Goal: Task Accomplishment & Management: Complete application form

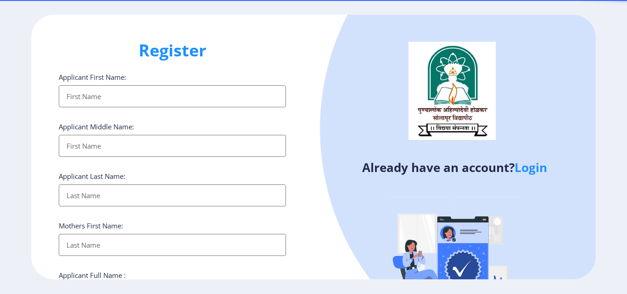
select select
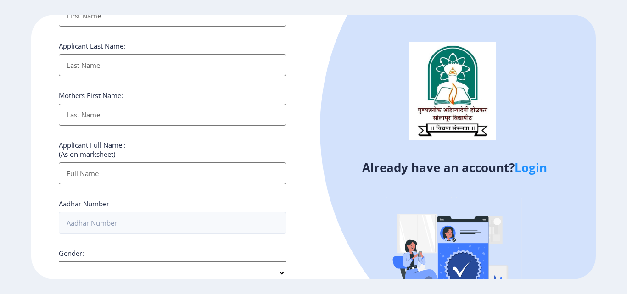
scroll to position [138, 0]
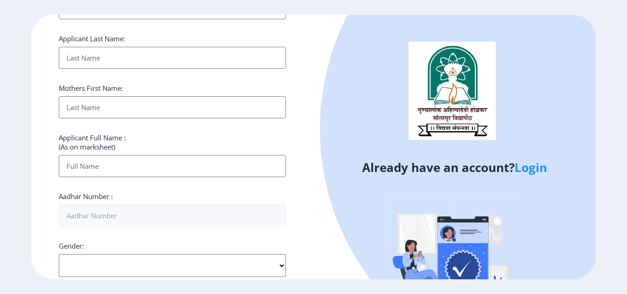
click at [532, 165] on link "Login" at bounding box center [530, 167] width 33 height 17
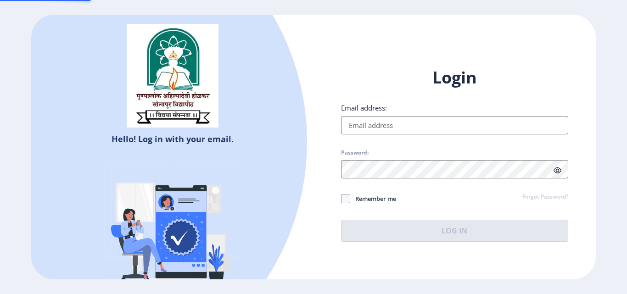
type input "[EMAIL_ADDRESS][DOMAIN_NAME]"
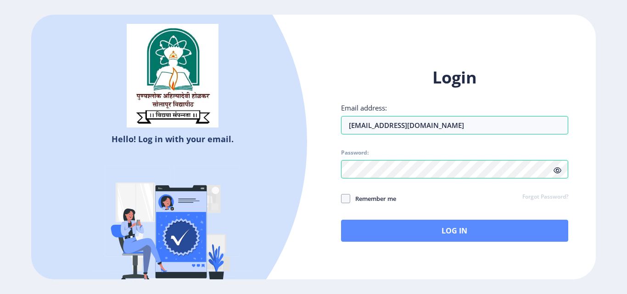
drag, startPoint x: 356, startPoint y: 200, endPoint x: 392, endPoint y: 224, distance: 42.6
click at [356, 200] on span "Remember me" at bounding box center [373, 198] width 46 height 11
click at [341, 199] on input "Remember me" at bounding box center [341, 199] width 0 height 0
checkbox input "true"
click at [403, 228] on button "Log In" at bounding box center [454, 231] width 227 height 22
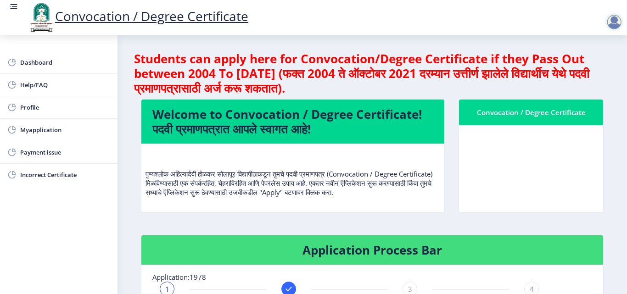
click at [539, 115] on div "Convocation / Degree Certificate" at bounding box center [531, 112] width 122 height 11
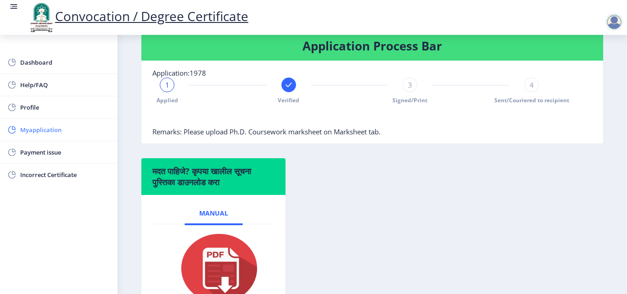
scroll to position [183, 0]
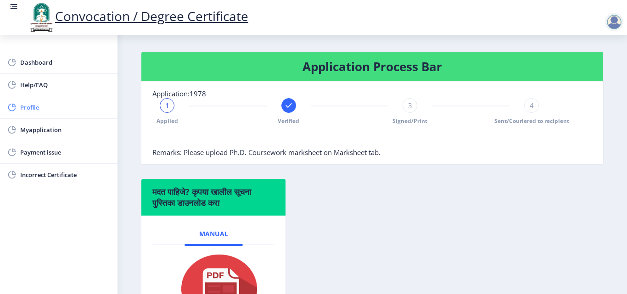
click at [24, 111] on span "Profile" at bounding box center [65, 107] width 90 height 11
select select
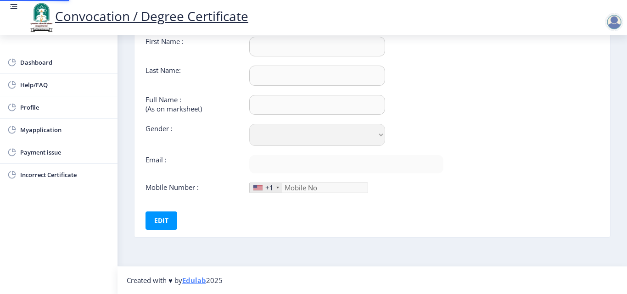
type input "SWAPNAGANDHA"
type input "[PERSON_NAME]"
type input "SWAPNAGANDHA [PERSON_NAME]"
select select "[DEMOGRAPHIC_DATA]"
type input "[EMAIL_ADDRESS][DOMAIN_NAME]"
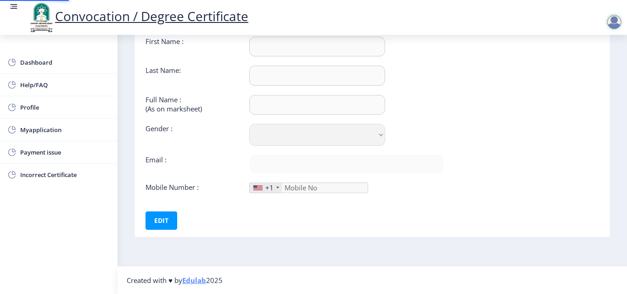
type input "7798258775"
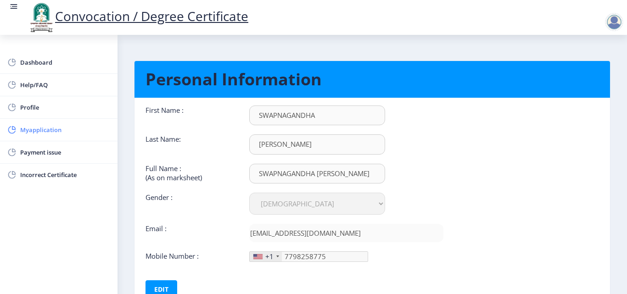
click at [40, 130] on span "Myapplication" at bounding box center [65, 129] width 90 height 11
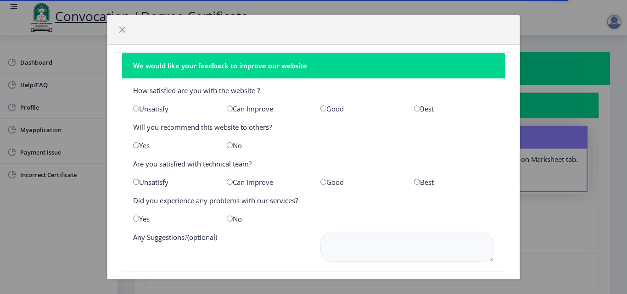
click at [320, 106] on input "radio" at bounding box center [323, 109] width 6 height 6
radio input "true"
click at [133, 145] on div "Yes" at bounding box center [173, 145] width 94 height 9
drag, startPoint x: 136, startPoint y: 145, endPoint x: 206, endPoint y: 174, distance: 75.9
click at [136, 146] on input "radio" at bounding box center [136, 145] width 6 height 6
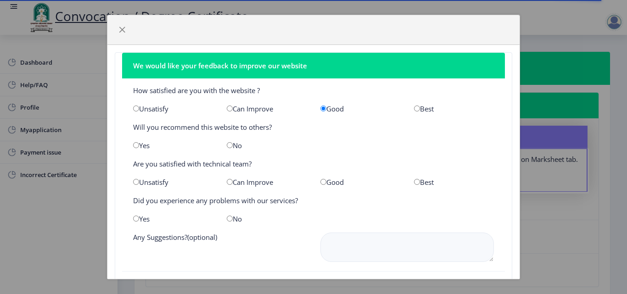
radio input "true"
click at [414, 183] on input "radio" at bounding box center [417, 182] width 6 height 6
radio input "true"
click at [228, 217] on input "radio" at bounding box center [230, 219] width 6 height 6
radio input "true"
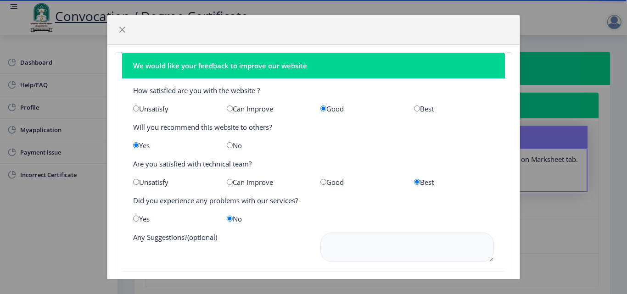
scroll to position [47, 0]
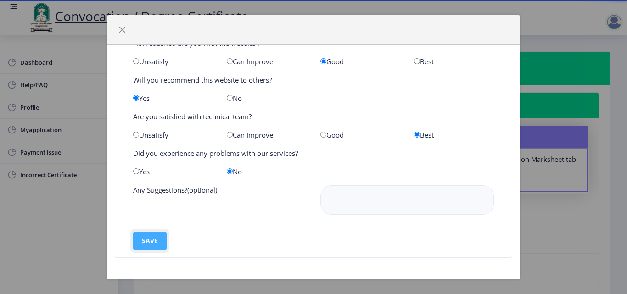
click at [149, 242] on button "save" at bounding box center [149, 241] width 33 height 18
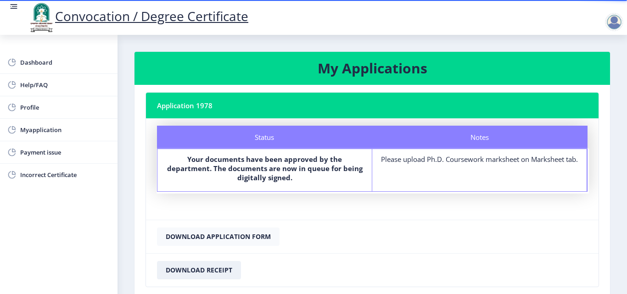
scroll to position [46, 0]
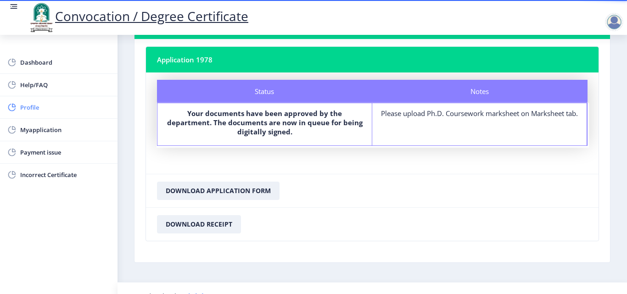
click at [25, 107] on span "Profile" at bounding box center [65, 107] width 90 height 11
select select "[DEMOGRAPHIC_DATA]"
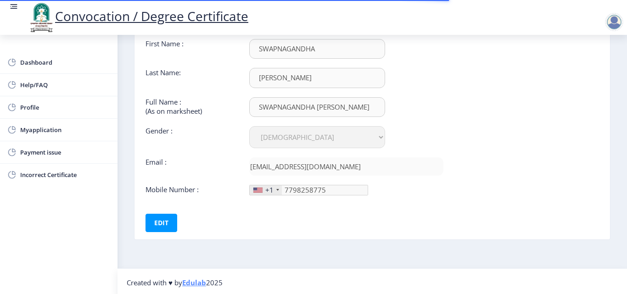
scroll to position [69, 0]
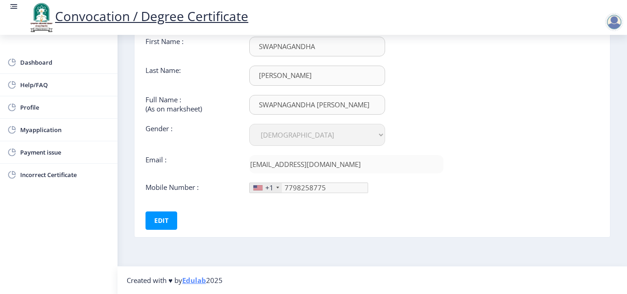
click at [266, 189] on div "+1" at bounding box center [269, 187] width 8 height 9
click at [274, 189] on div "+1" at bounding box center [266, 188] width 32 height 10
drag, startPoint x: 146, startPoint y: 219, endPoint x: 208, endPoint y: 219, distance: 61.5
click at [147, 219] on button "Edit" at bounding box center [161, 220] width 32 height 18
click at [262, 189] on div "+1" at bounding box center [266, 188] width 32 height 10
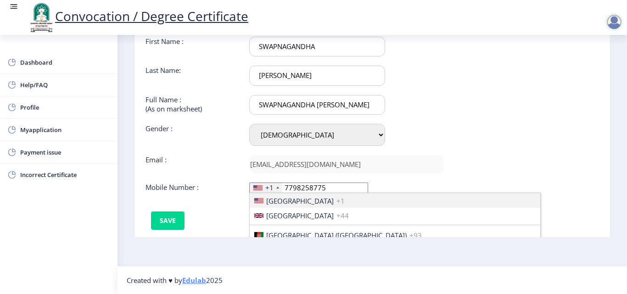
click at [277, 189] on div "+1" at bounding box center [266, 188] width 32 height 10
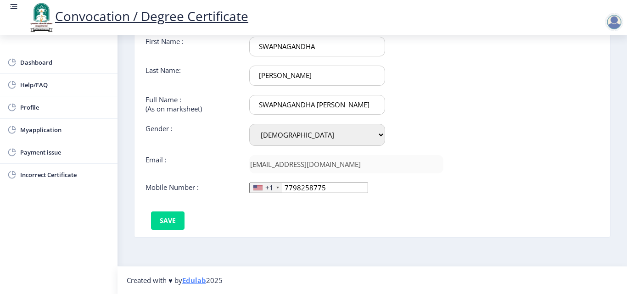
click at [277, 189] on div "+1" at bounding box center [266, 188] width 32 height 10
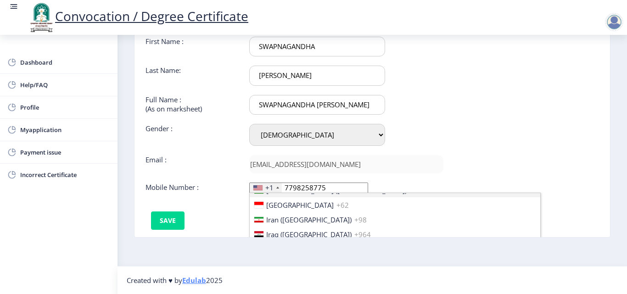
scroll to position [1450, 0]
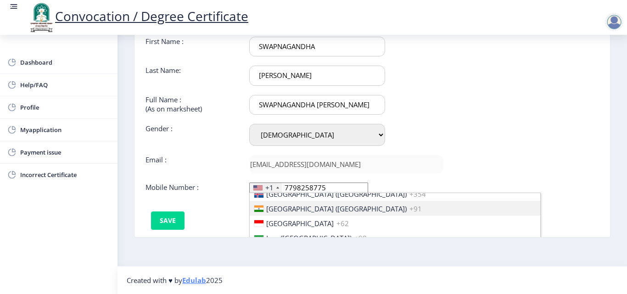
click at [294, 207] on span "[GEOGRAPHIC_DATA] ([GEOGRAPHIC_DATA])" at bounding box center [336, 208] width 140 height 9
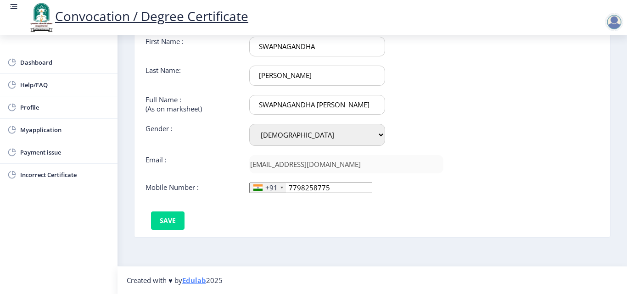
click at [335, 226] on div "First Name : SWAPNAGANDHA Last Name: [PERSON_NAME] Full Name : (As on marksheet…" at bounding box center [294, 133] width 311 height 193
click at [158, 222] on button "Save" at bounding box center [167, 220] width 33 height 18
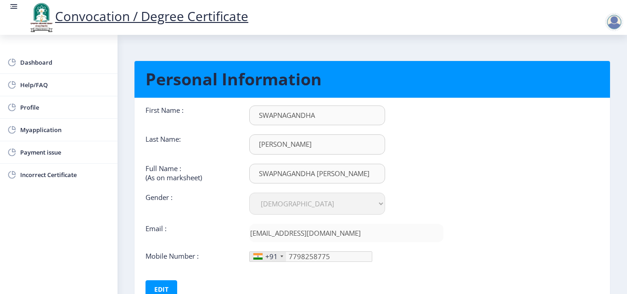
scroll to position [69, 0]
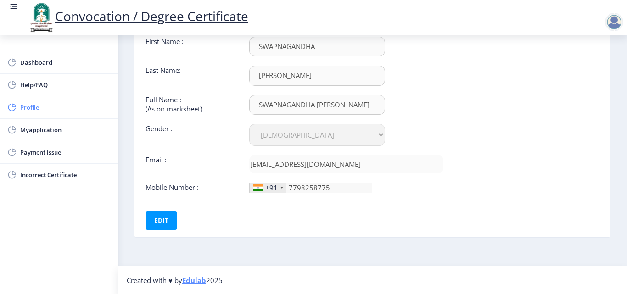
click at [20, 113] on link "Profile" at bounding box center [58, 107] width 117 height 22
click at [26, 131] on span "Myapplication" at bounding box center [65, 129] width 90 height 11
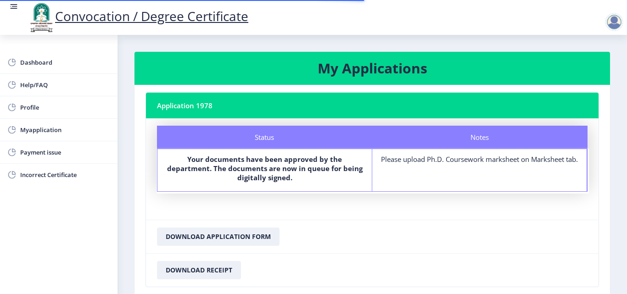
click at [265, 137] on div "Status" at bounding box center [264, 137] width 215 height 23
click at [202, 110] on nb-card-header "Application 1978" at bounding box center [372, 106] width 452 height 26
click at [612, 13] on div at bounding box center [614, 22] width 18 height 18
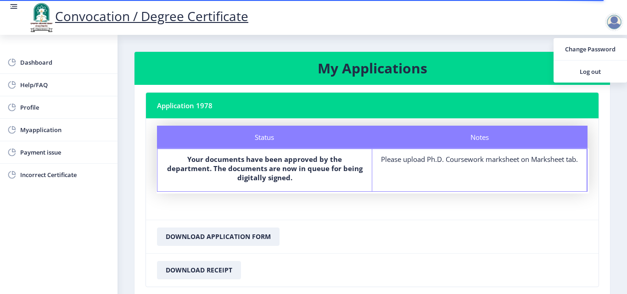
click at [397, 227] on nb-card-footer "Download Application Form" at bounding box center [372, 236] width 452 height 33
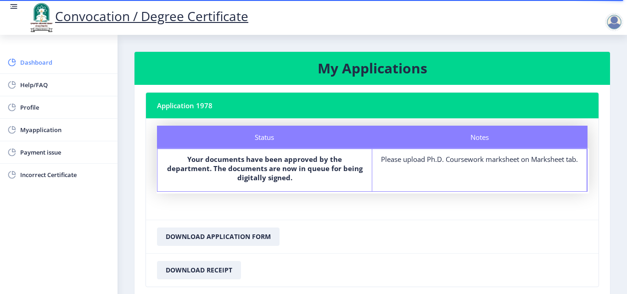
click at [31, 61] on span "Dashboard" at bounding box center [65, 62] width 90 height 11
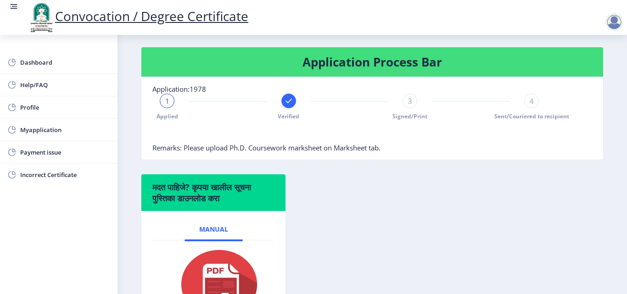
scroll to position [183, 0]
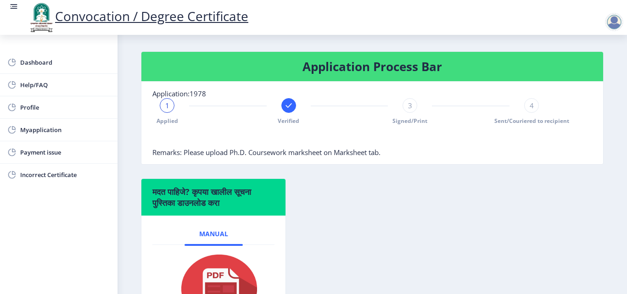
click at [291, 108] on rect at bounding box center [288, 105] width 9 height 9
click at [169, 111] on div at bounding box center [167, 105] width 15 height 15
click at [181, 151] on span "Remarks: Please upload Ph.D. Coursework marksheet on Marksheet tab." at bounding box center [266, 152] width 228 height 9
click at [208, 197] on h6 "मदत पाहिजे? कृपया खालील सूचना पुस्तिका डाउनलोड करा" at bounding box center [213, 197] width 122 height 22
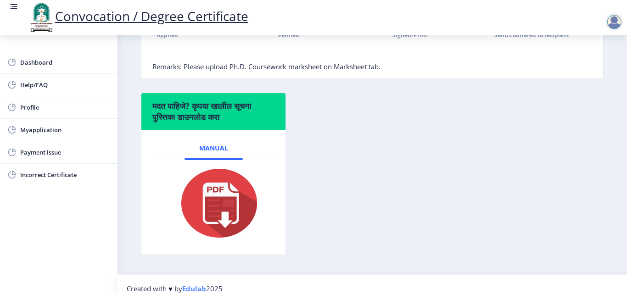
scroll to position [278, 0]
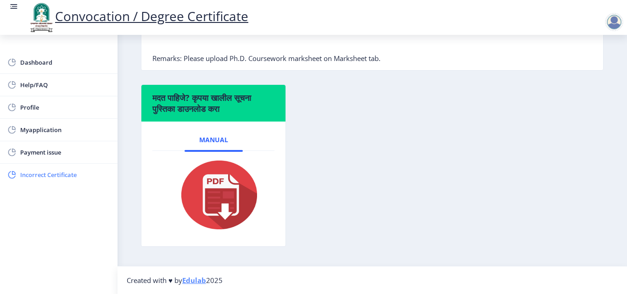
click at [58, 177] on span "Incorrect Certificate" at bounding box center [65, 174] width 90 height 11
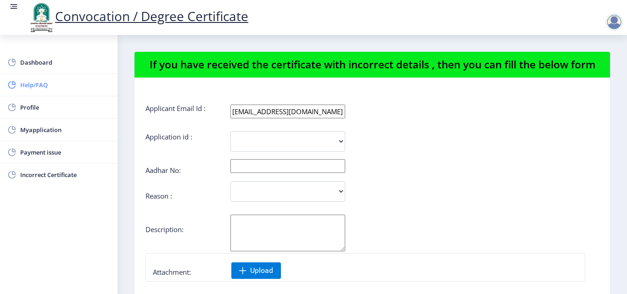
click at [30, 88] on span "Help/FAQ" at bounding box center [65, 84] width 90 height 11
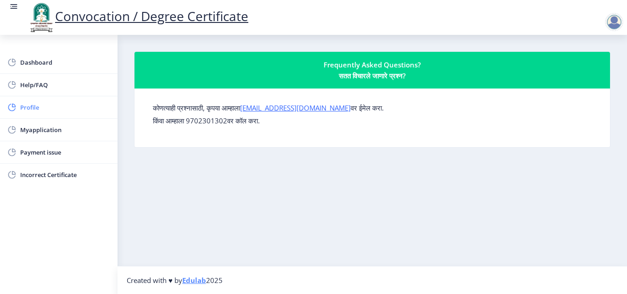
click at [30, 110] on span "Profile" at bounding box center [65, 107] width 90 height 11
select select
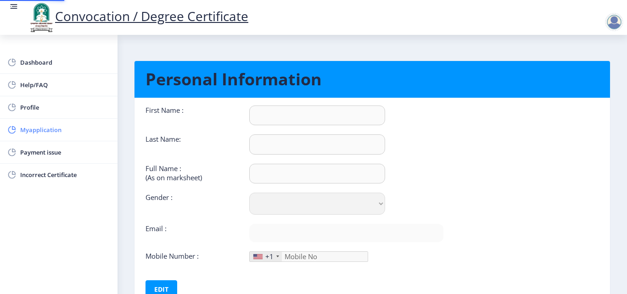
type input "SWAPNAGANDHA"
type input "[PERSON_NAME]"
type input "SWAPNAGANDHA [PERSON_NAME]"
select select "[DEMOGRAPHIC_DATA]"
type input "[EMAIL_ADDRESS][DOMAIN_NAME]"
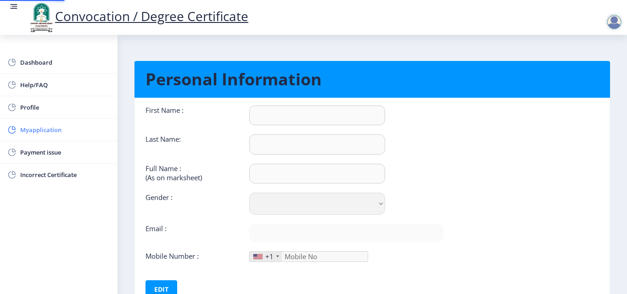
type input "7798258775"
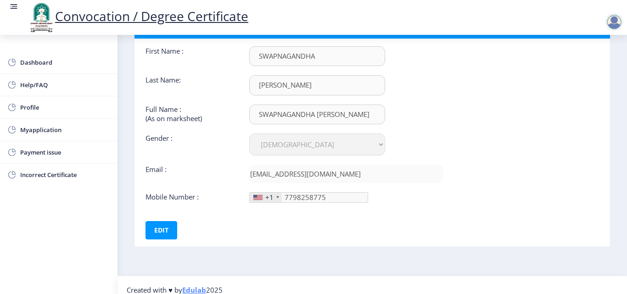
scroll to position [69, 0]
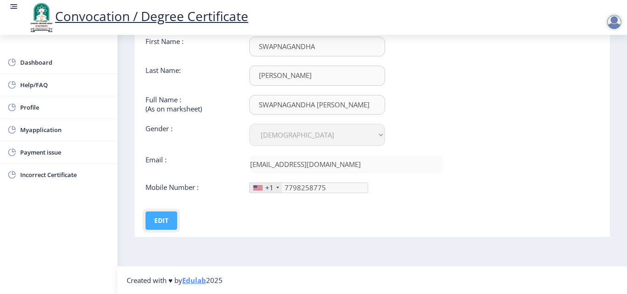
click at [161, 217] on button "Edit" at bounding box center [161, 220] width 32 height 18
click at [168, 213] on button "Save" at bounding box center [167, 220] width 33 height 18
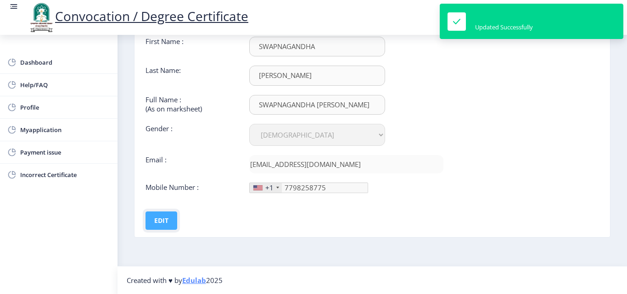
click at [167, 212] on button "Edit" at bounding box center [161, 220] width 32 height 18
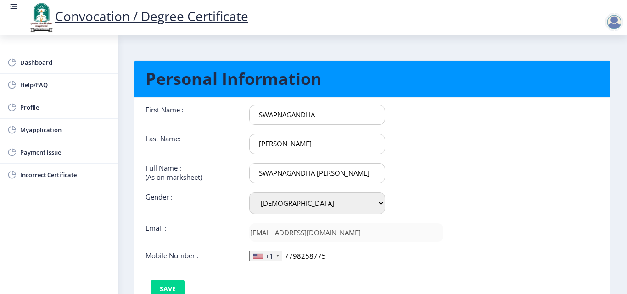
scroll to position [0, 0]
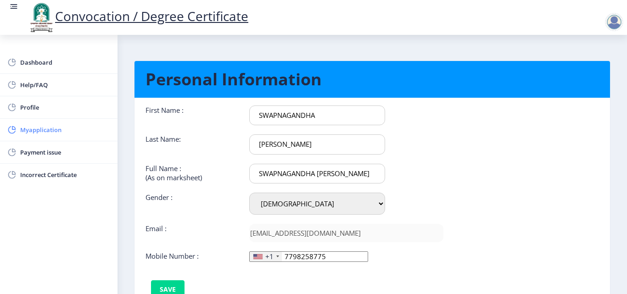
click at [36, 127] on span "Myapplication" at bounding box center [65, 129] width 90 height 11
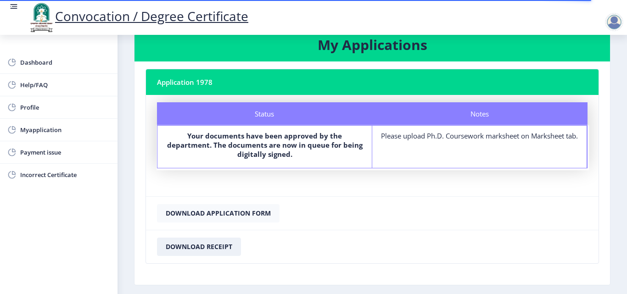
scroll to position [62, 0]
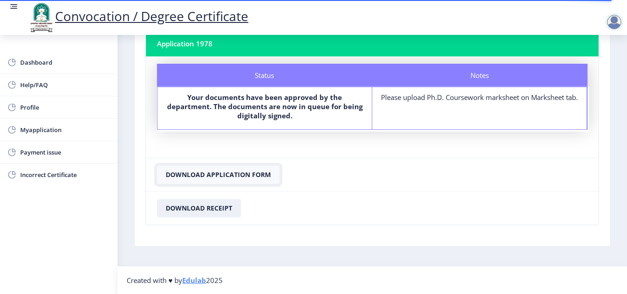
click at [232, 174] on button "Download Application Form" at bounding box center [218, 175] width 122 height 18
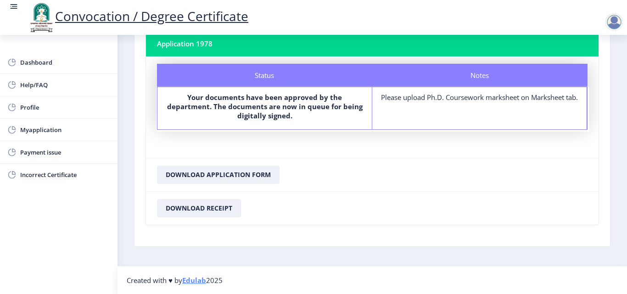
click at [475, 102] on div "Please upload Ph.D. Coursework marksheet on Marksheet tab." at bounding box center [479, 97] width 198 height 9
click at [34, 109] on span "Profile" at bounding box center [65, 107] width 90 height 11
select select
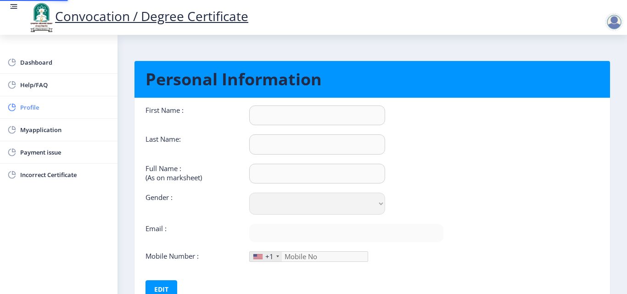
type input "SWAPNAGANDHA"
type input "[PERSON_NAME]"
type input "SWAPNAGANDHA [PERSON_NAME]"
select select "[DEMOGRAPHIC_DATA]"
type input "[EMAIL_ADDRESS][DOMAIN_NAME]"
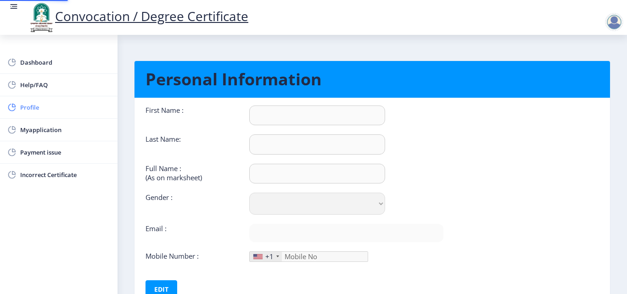
type input "7798258775"
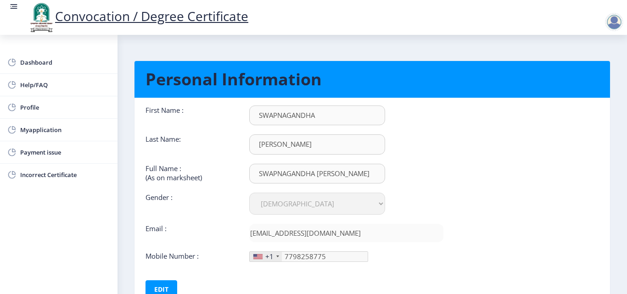
scroll to position [69, 0]
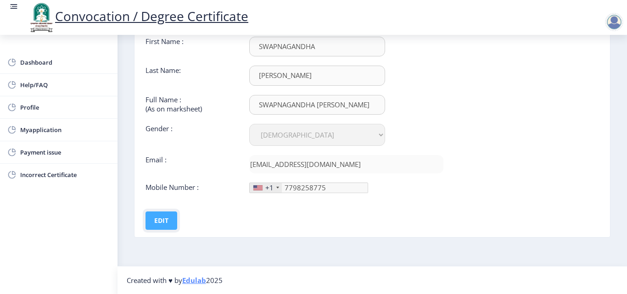
click at [162, 220] on button "Edit" at bounding box center [161, 220] width 32 height 18
click at [268, 190] on div "+1" at bounding box center [269, 187] width 8 height 9
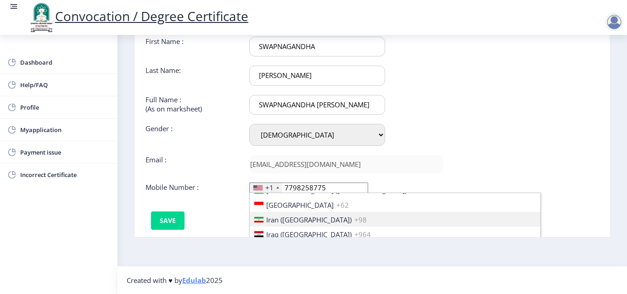
scroll to position [1422, 0]
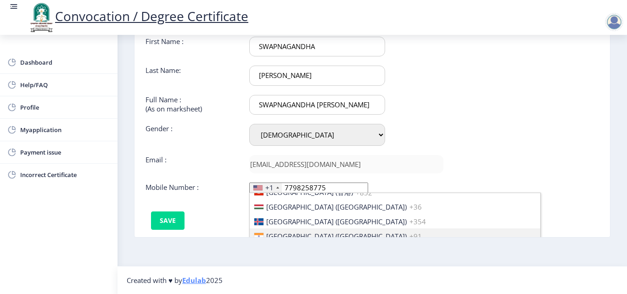
click at [278, 235] on span "[GEOGRAPHIC_DATA] ([GEOGRAPHIC_DATA])" at bounding box center [336, 236] width 140 height 9
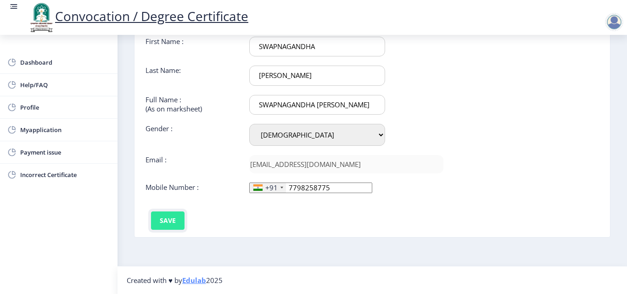
click at [179, 218] on button "Save" at bounding box center [167, 220] width 33 height 18
click at [496, 153] on nb-card-body "First Name : SWAPNAGANDHA Last Name: [PERSON_NAME] Full Name : (As on marksheet…" at bounding box center [372, 133] width 489 height 208
click at [616, 20] on div at bounding box center [614, 22] width 18 height 18
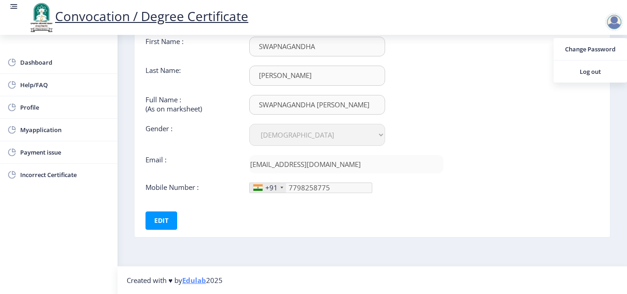
click at [515, 43] on nb-card-body "First Name : SWAPNAGANDHA Last Name: [PERSON_NAME] Full Name : (As on marksheet…" at bounding box center [372, 133] width 489 height 208
click at [43, 65] on span "Dashboard" at bounding box center [65, 62] width 90 height 11
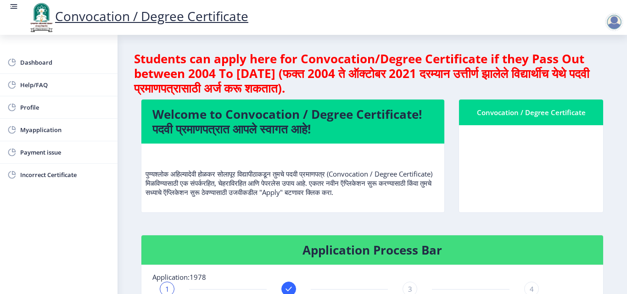
click at [312, 126] on h4 "Welcome to Convocation / Degree Certificate! पदवी प्रमाणपत्रात आपले स्वागत आहे!" at bounding box center [292, 121] width 281 height 29
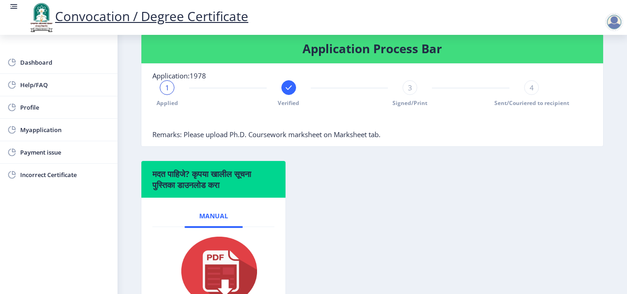
scroll to position [186, 0]
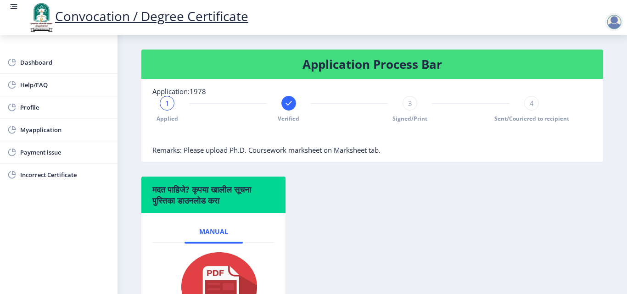
click at [288, 102] on rect at bounding box center [288, 103] width 9 height 9
click at [288, 102] on span "2" at bounding box center [288, 103] width 4 height 9
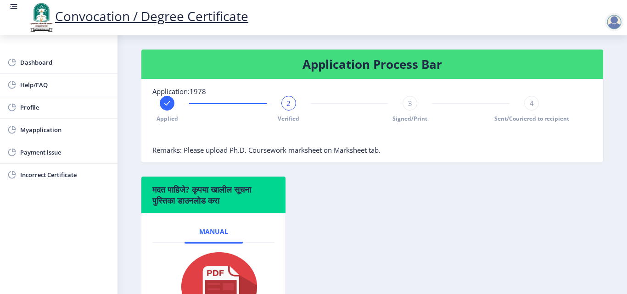
click at [408, 109] on div "3" at bounding box center [409, 103] width 15 height 15
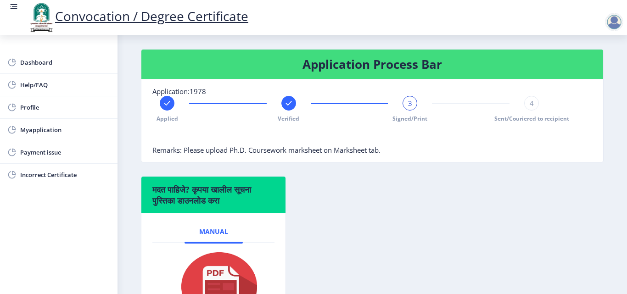
click at [409, 118] on span "Signed/Print" at bounding box center [409, 119] width 35 height 8
click at [415, 118] on span "Signed/Print" at bounding box center [409, 119] width 35 height 8
click at [293, 119] on span "Verified" at bounding box center [289, 119] width 22 height 8
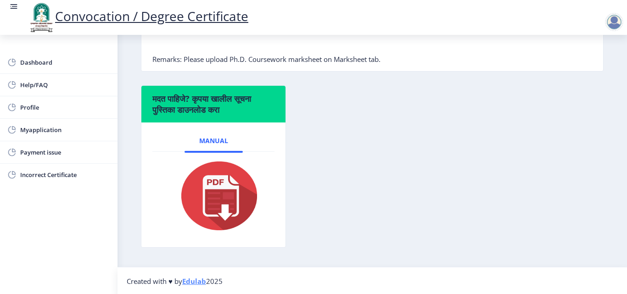
scroll to position [278, 0]
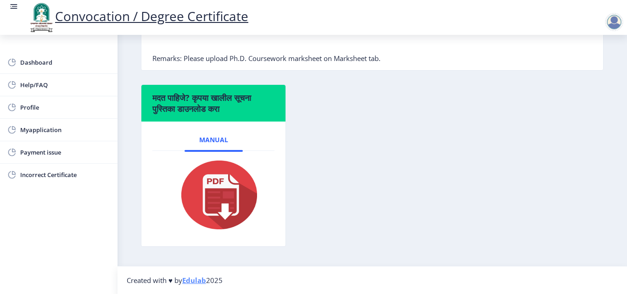
click at [262, 106] on h6 "मदत पाहिजे? कृपया खालील सूचना पुस्तिका डाउनलोड करा" at bounding box center [213, 103] width 122 height 22
click at [204, 200] on img at bounding box center [213, 194] width 92 height 73
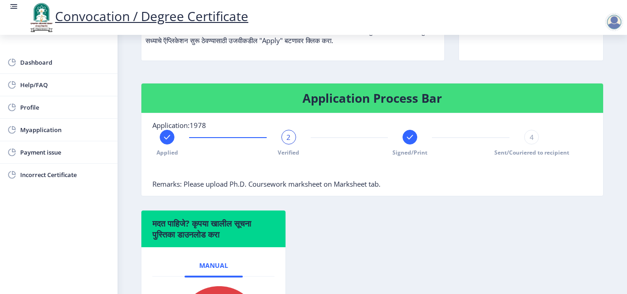
scroll to position [140, 0]
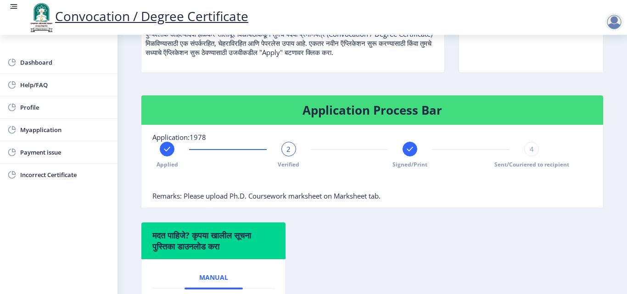
click at [166, 147] on rect at bounding box center [166, 149] width 9 height 9
click at [164, 146] on div "1" at bounding box center [167, 149] width 15 height 15
click at [371, 214] on div "Application Process Bar Application:1978 1 Applied Verified Signed/Print 4 Sent…" at bounding box center [372, 158] width 476 height 127
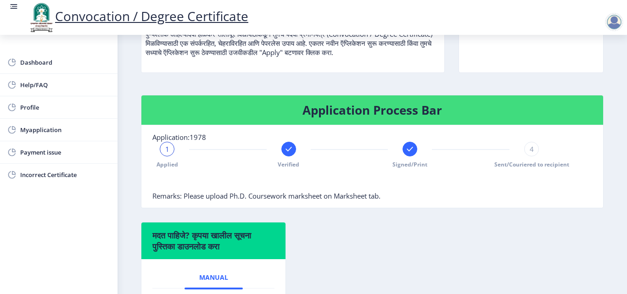
click at [13, 6] on rect at bounding box center [13, 6] width 9 height 9
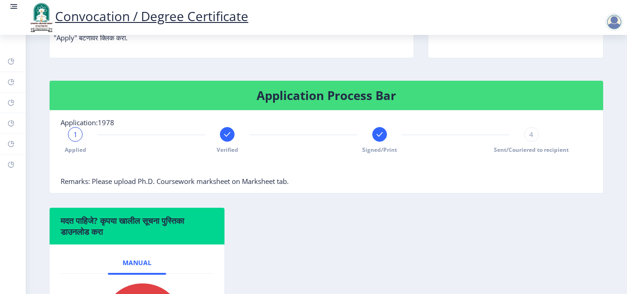
click at [9, 4] on rect at bounding box center [13, 6] width 9 height 9
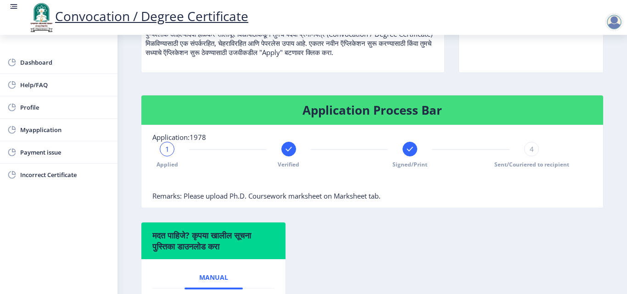
click at [9, 4] on rect at bounding box center [13, 6] width 9 height 9
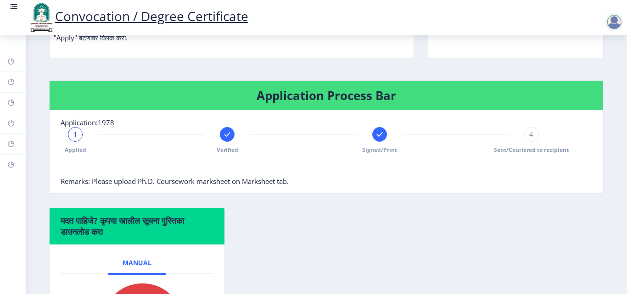
click at [9, 4] on rect at bounding box center [13, 6] width 9 height 9
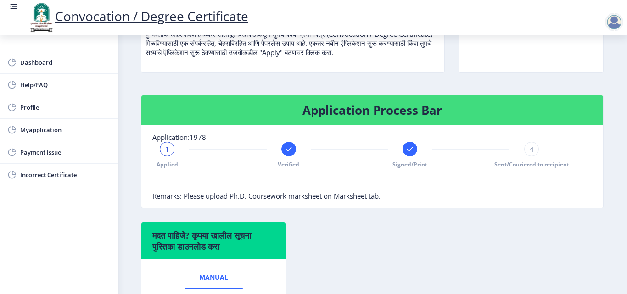
click at [9, 4] on rect at bounding box center [13, 6] width 9 height 9
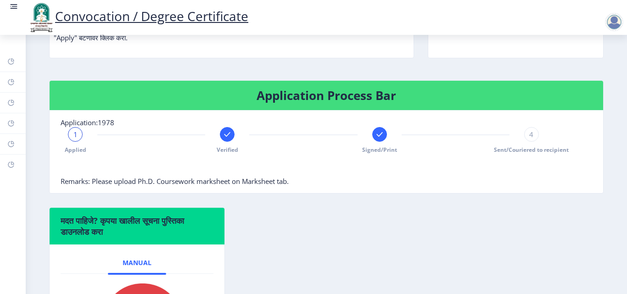
click at [9, 4] on rect at bounding box center [13, 6] width 9 height 9
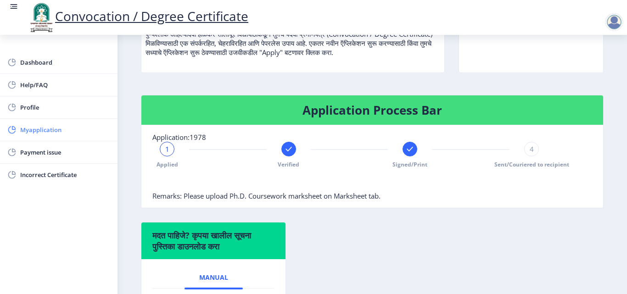
click at [35, 128] on span "Myapplication" at bounding box center [65, 129] width 90 height 11
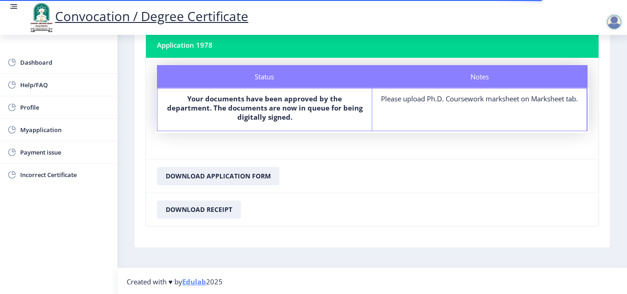
scroll to position [62, 0]
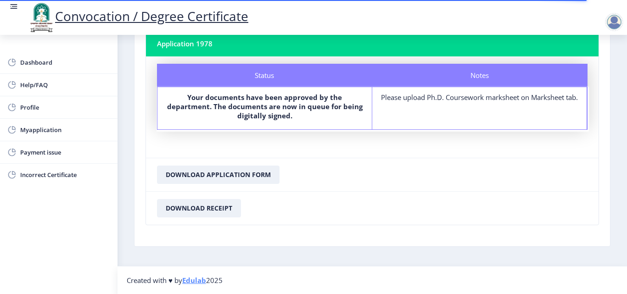
click at [253, 105] on b "Your documents have been approved by the department. The documents are now in q…" at bounding box center [264, 107] width 195 height 28
click at [430, 102] on div "Please upload Ph.D. Coursework marksheet on Marksheet tab." at bounding box center [479, 97] width 198 height 9
click at [426, 206] on nb-card-footer "Download Receipt" at bounding box center [372, 207] width 452 height 33
click at [44, 151] on span "Payment issue" at bounding box center [65, 152] width 90 height 11
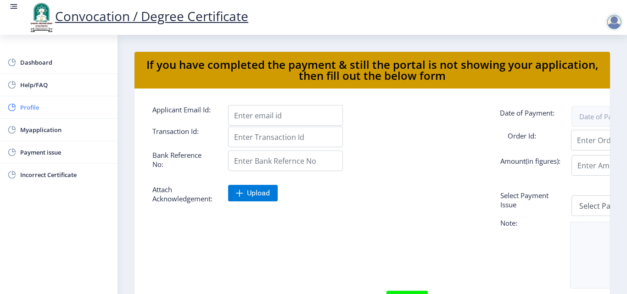
click at [20, 107] on span "Profile" at bounding box center [65, 107] width 90 height 11
select select
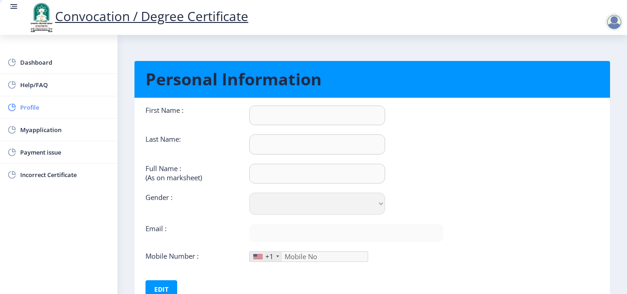
type input "SWAPNAGANDHA"
type input "[PERSON_NAME]"
type input "SWAPNAGANDHA [PERSON_NAME]"
select select "[DEMOGRAPHIC_DATA]"
type input "[EMAIL_ADDRESS][DOMAIN_NAME]"
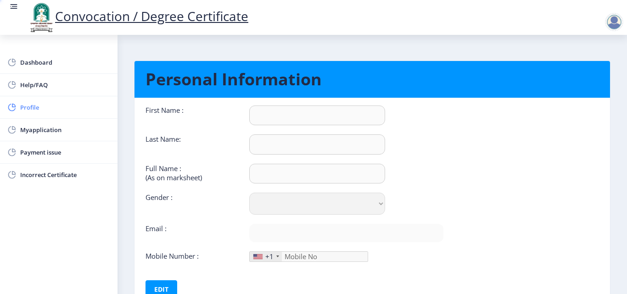
type input "7798258775"
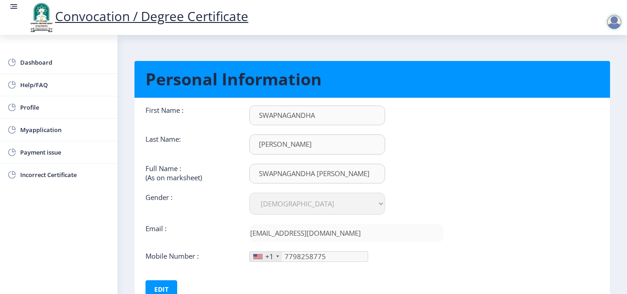
click at [13, 6] on rect at bounding box center [13, 6] width 9 height 9
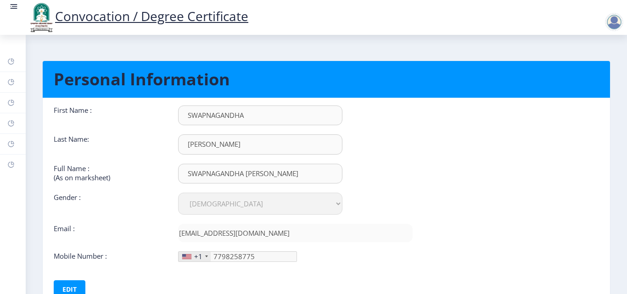
click at [13, 6] on rect at bounding box center [13, 6] width 9 height 9
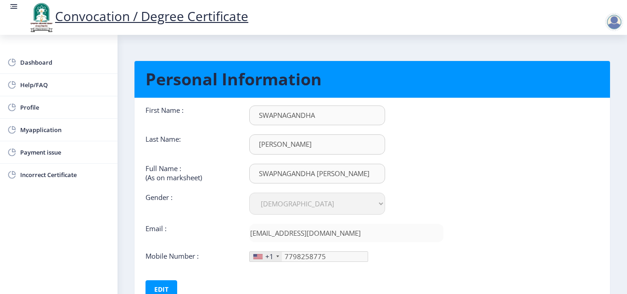
click at [607, 20] on div at bounding box center [614, 22] width 18 height 18
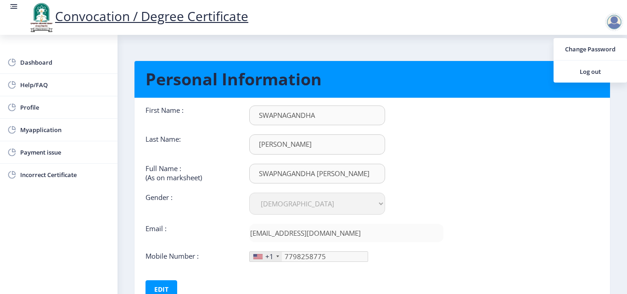
click at [298, 50] on nb-layout-column "Personal Information First Name : SWAPNAGANDHA Last Name: [PERSON_NAME] Full Na…" at bounding box center [371, 185] width 509 height 300
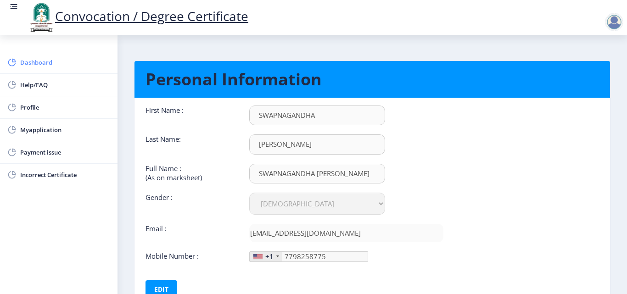
click at [23, 63] on span "Dashboard" at bounding box center [65, 62] width 90 height 11
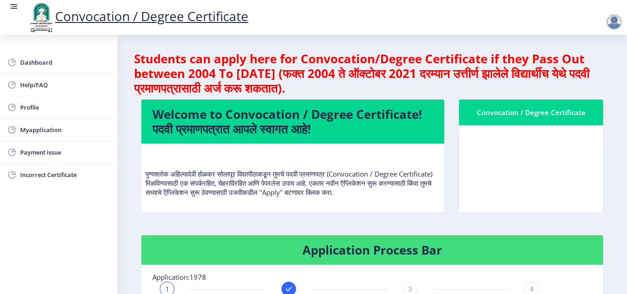
click at [565, 111] on div "Convocation / Degree Certificate" at bounding box center [531, 112] width 122 height 11
click at [563, 156] on nb-card-body at bounding box center [531, 168] width 144 height 87
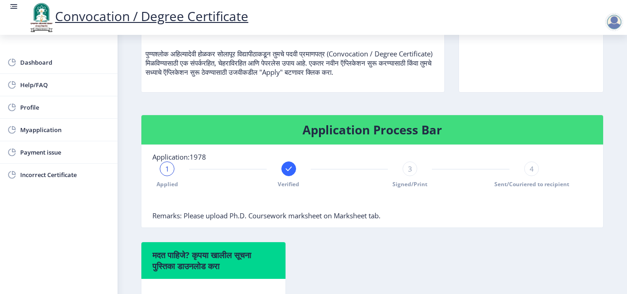
scroll to position [138, 0]
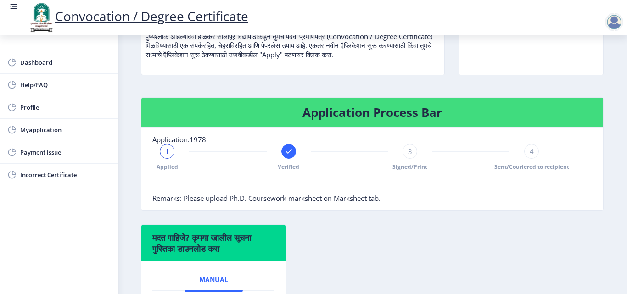
click at [480, 47] on nb-card-body at bounding box center [531, 31] width 144 height 87
click at [29, 107] on span "Profile" at bounding box center [65, 107] width 90 height 11
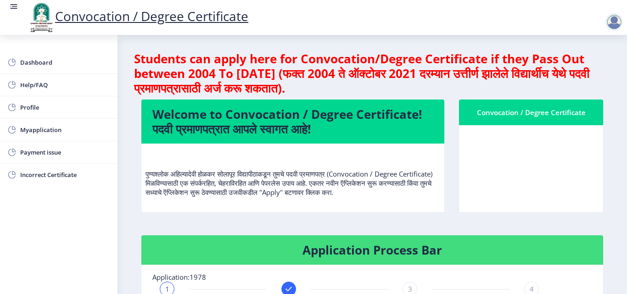
select select "[DEMOGRAPHIC_DATA]"
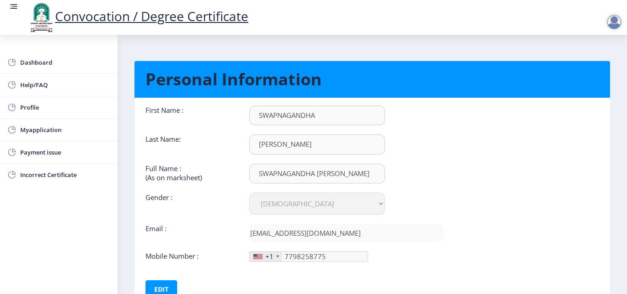
scroll to position [69, 0]
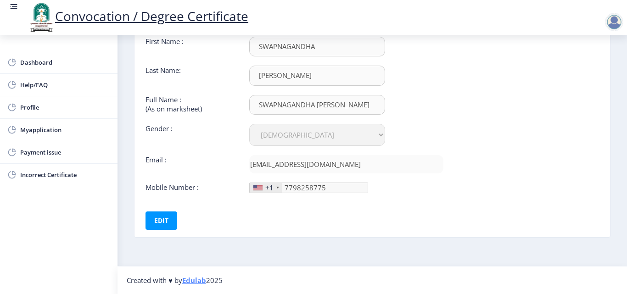
click at [612, 20] on div at bounding box center [614, 22] width 18 height 18
click at [586, 72] on span "Log out" at bounding box center [590, 71] width 59 height 11
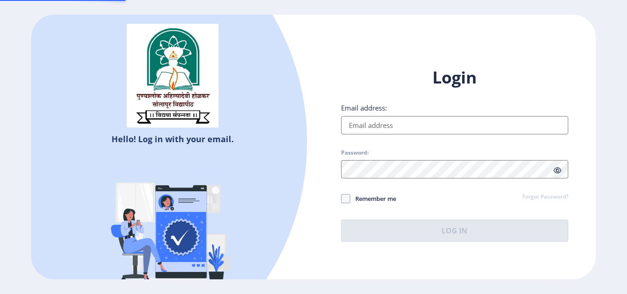
type input "[EMAIL_ADDRESS][DOMAIN_NAME]"
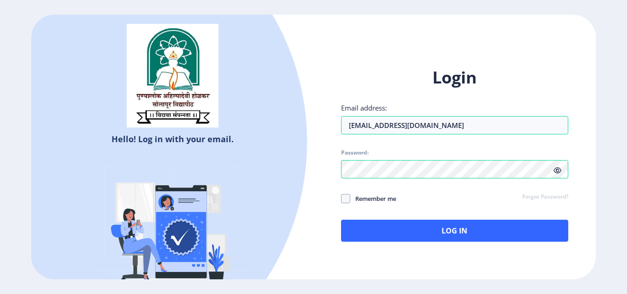
click at [560, 170] on icon at bounding box center [557, 170] width 8 height 7
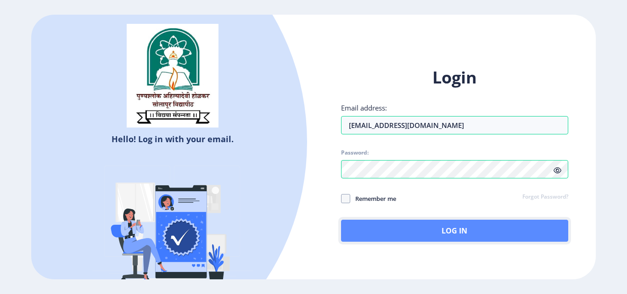
click at [448, 228] on button "Log In" at bounding box center [454, 231] width 227 height 22
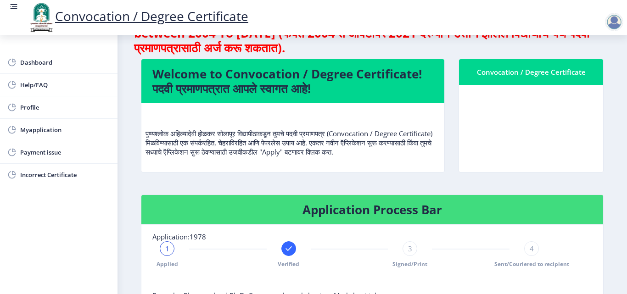
scroll to position [46, 0]
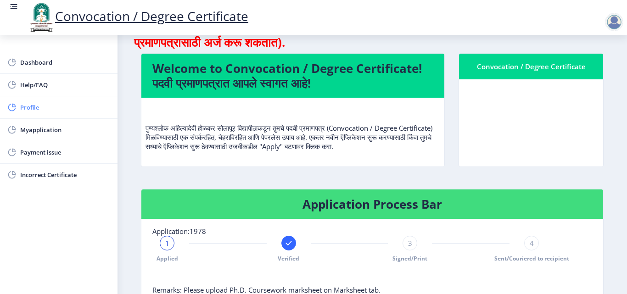
click at [34, 111] on span "Profile" at bounding box center [65, 107] width 90 height 11
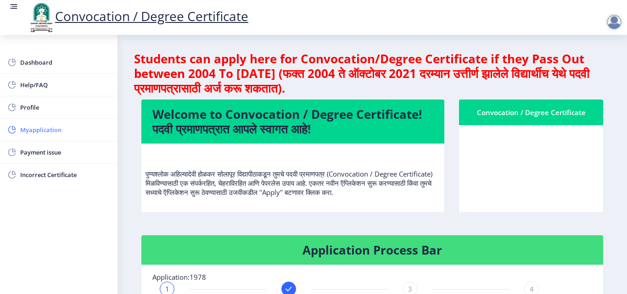
select select "[DEMOGRAPHIC_DATA]"
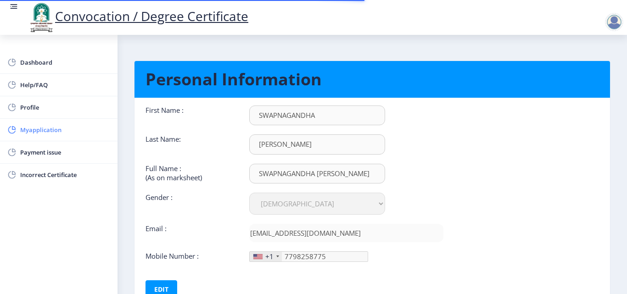
click at [46, 133] on span "Myapplication" at bounding box center [65, 129] width 90 height 11
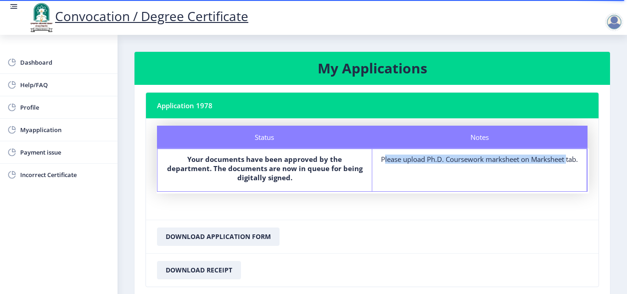
drag, startPoint x: 386, startPoint y: 158, endPoint x: 578, endPoint y: 159, distance: 192.2
click at [578, 159] on div "Notes Please upload Ph.D. Coursework marksheet on Marksheet tab." at bounding box center [479, 170] width 215 height 42
copy div "Please upload Ph.D. Coursework marksheet on Marksheet"
